Goal: Task Accomplishment & Management: Manage account settings

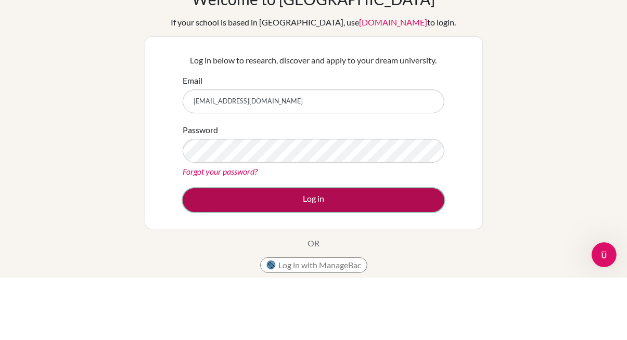
click at [331, 251] on button "Log in" at bounding box center [314, 263] width 262 height 24
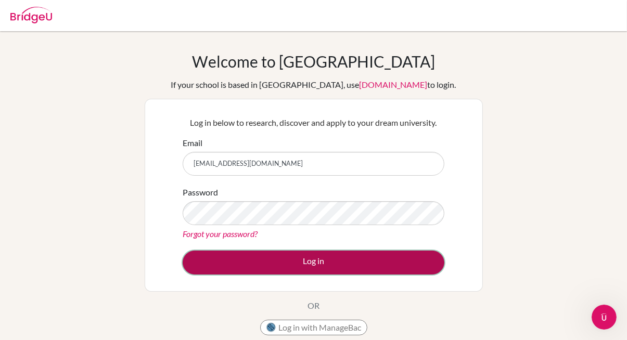
scroll to position [15, 0]
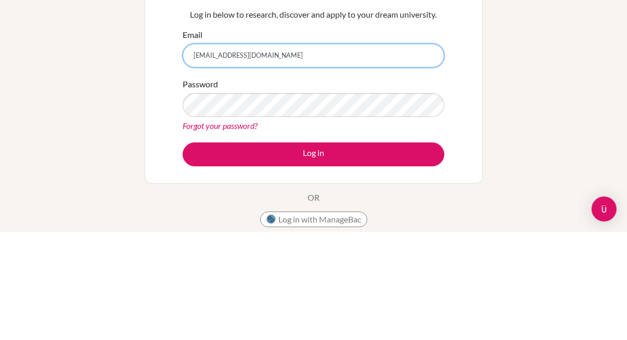
click at [357, 154] on input "[EMAIL_ADDRESS][DOMAIN_NAME]" at bounding box center [314, 164] width 262 height 24
type input "maralmolomjamts719"
type input "[EMAIL_ADDRESS][DOMAIN_NAME]"
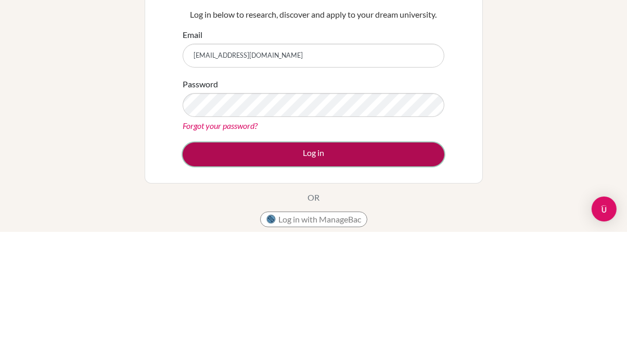
click at [378, 251] on button "Log in" at bounding box center [314, 263] width 262 height 24
click at [379, 251] on button "Log in" at bounding box center [314, 263] width 262 height 24
click at [359, 251] on button "Log in" at bounding box center [314, 263] width 262 height 24
